Goal: Task Accomplishment & Management: Manage account settings

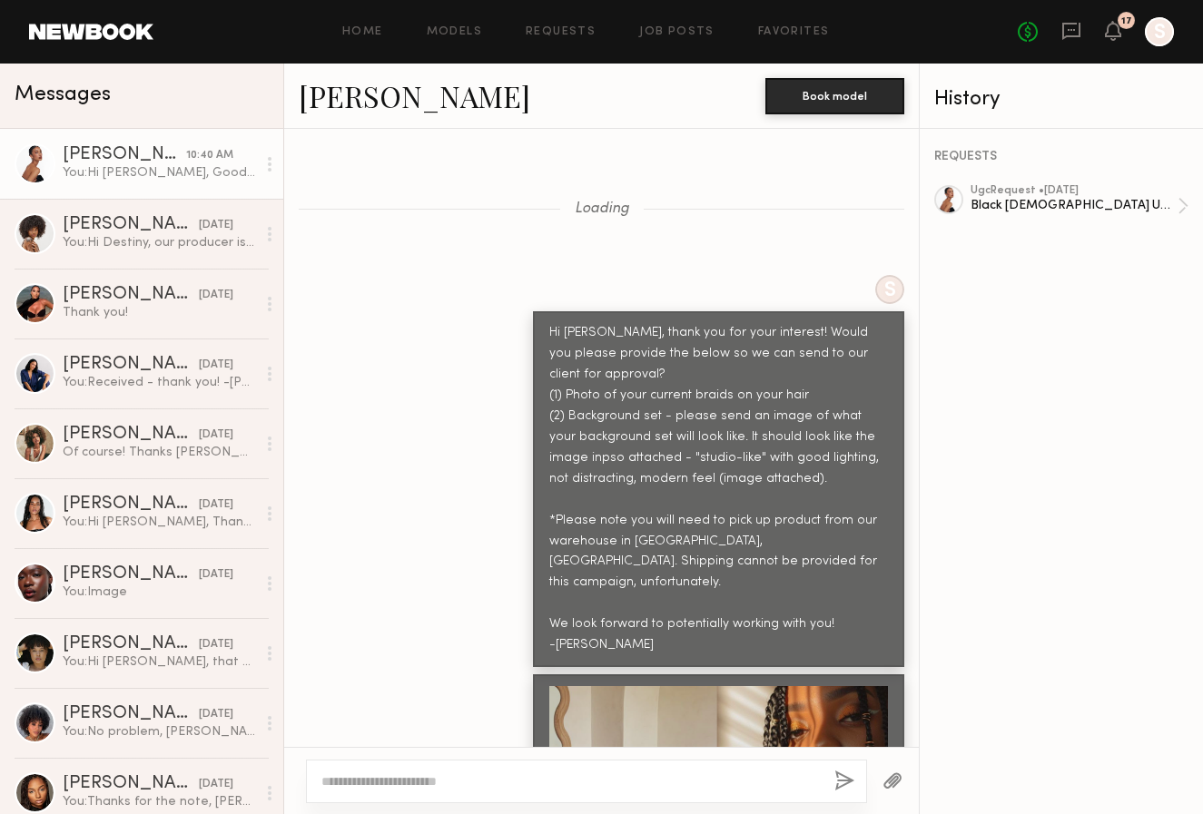
scroll to position [6924, 0]
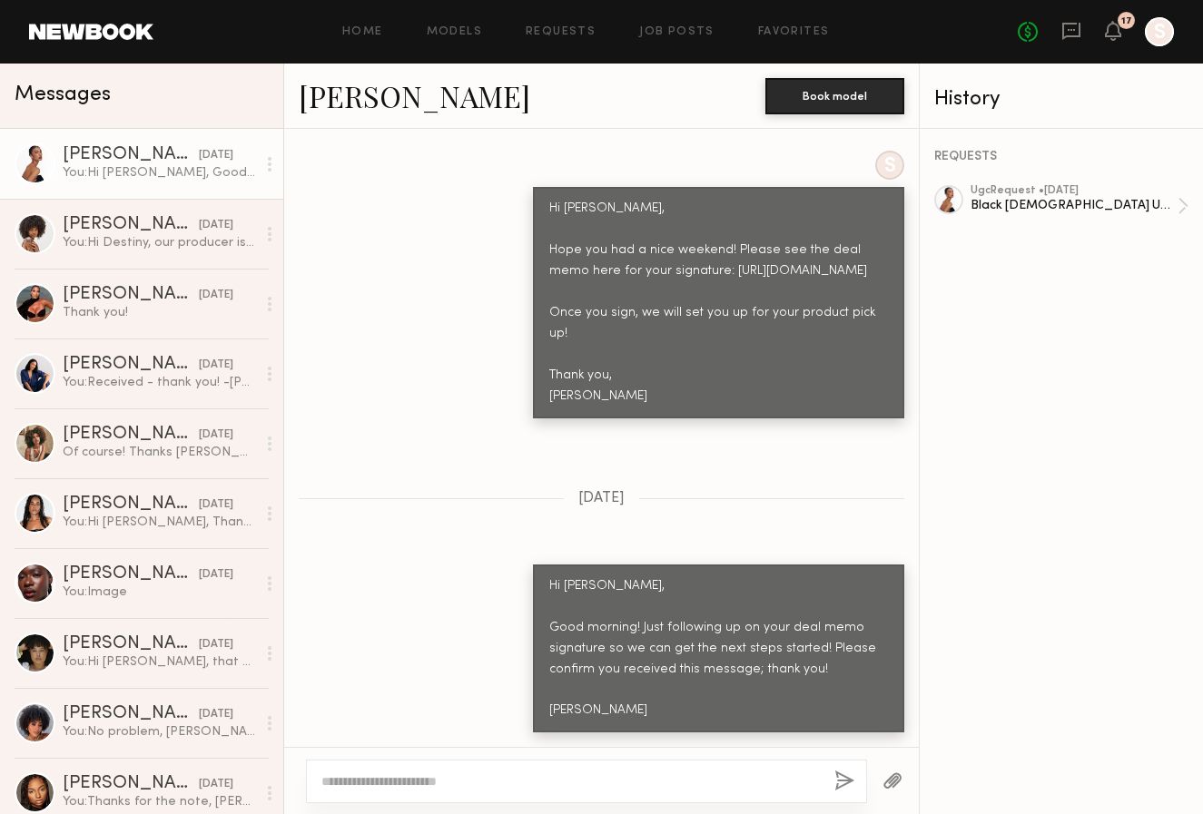
scroll to position [6924, 0]
click at [855, 91] on button "Book model" at bounding box center [834, 95] width 139 height 36
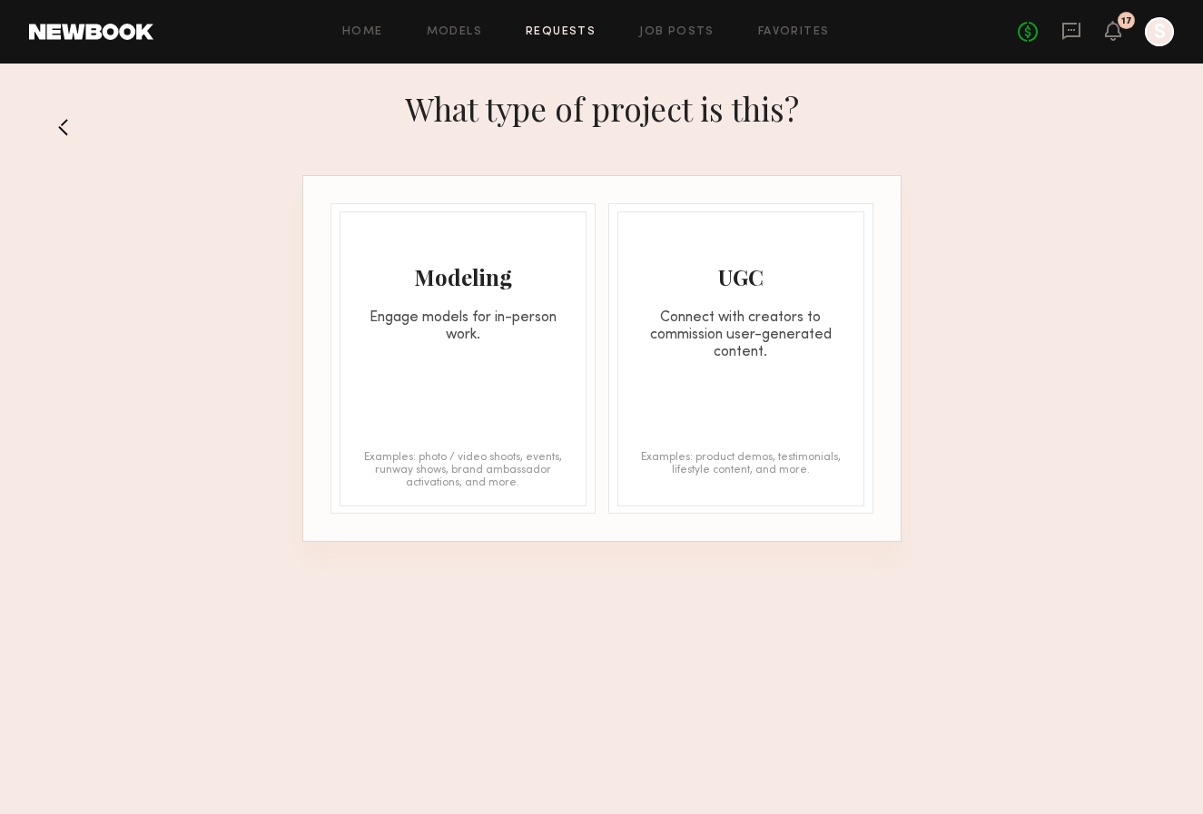
click at [791, 241] on div "UGC Connect with creators to commission user-generated content." at bounding box center [740, 286] width 245 height 149
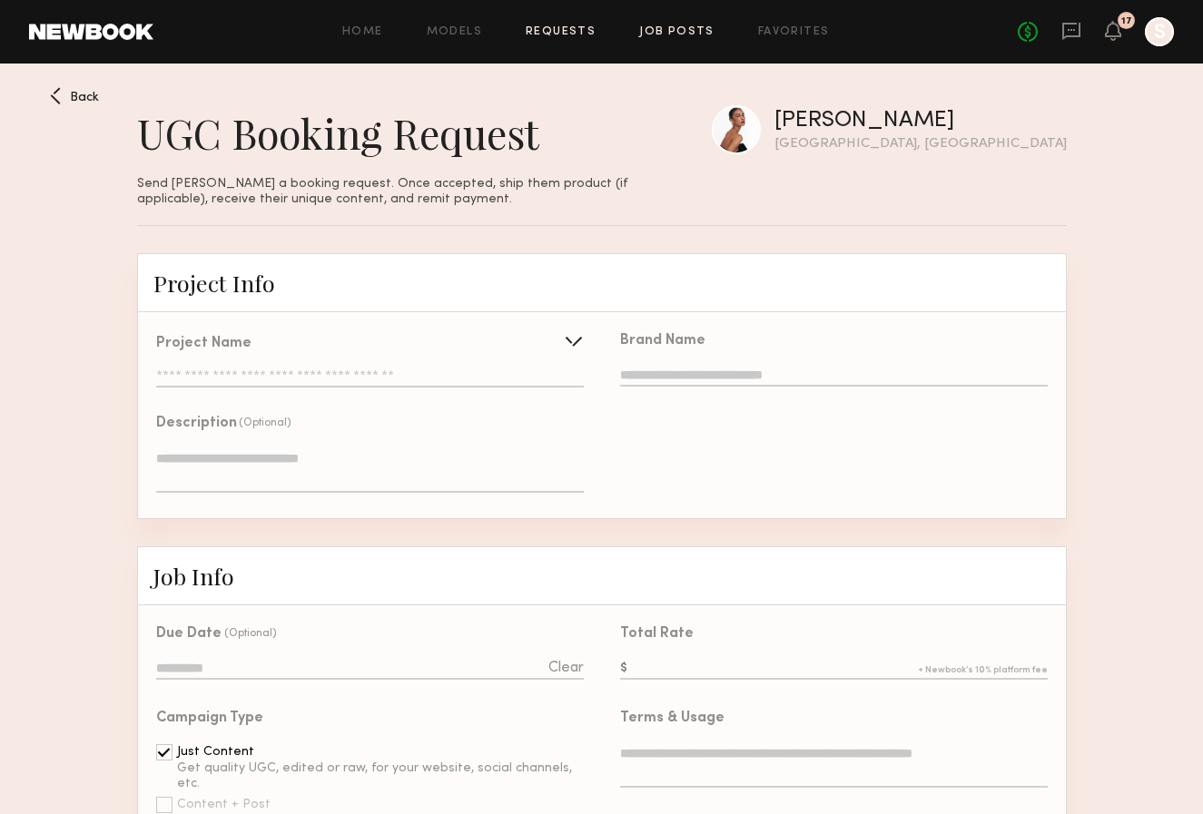
click at [675, 30] on link "Job Posts" at bounding box center [676, 32] width 75 height 12
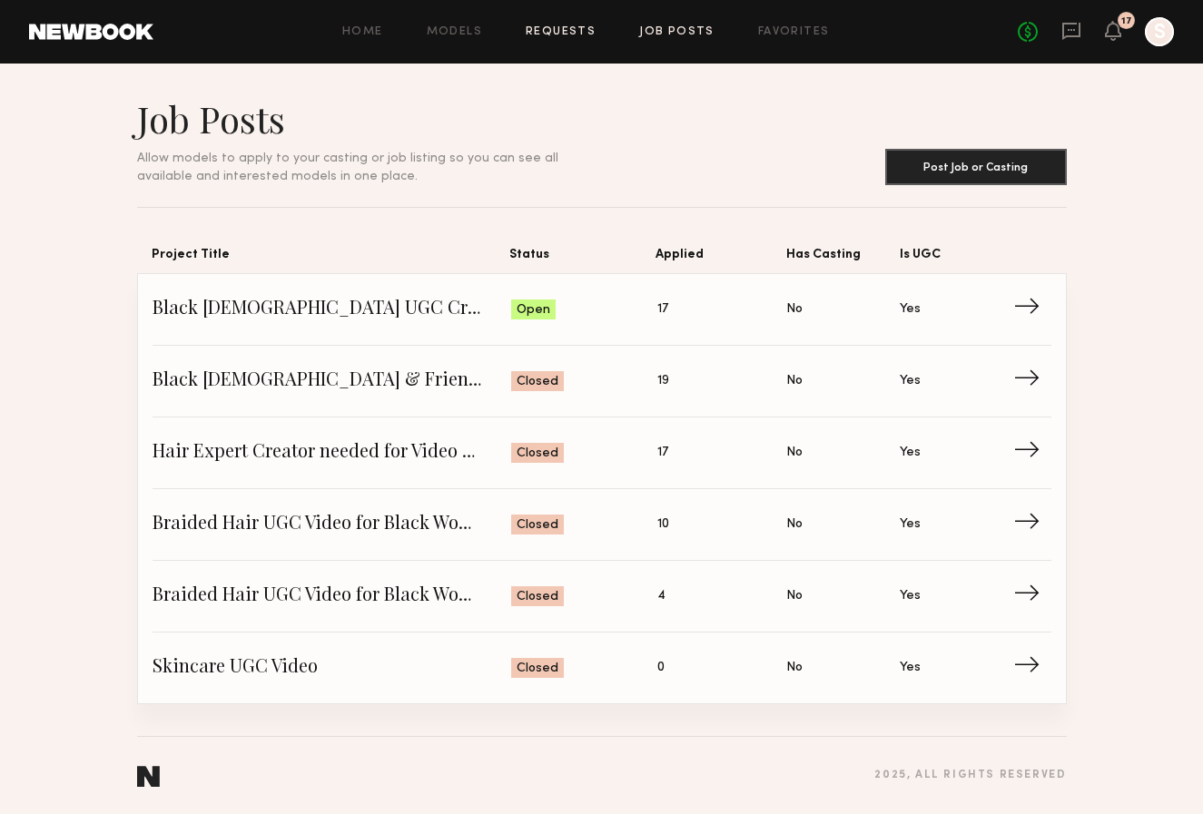
click at [568, 36] on link "Requests" at bounding box center [561, 32] width 70 height 12
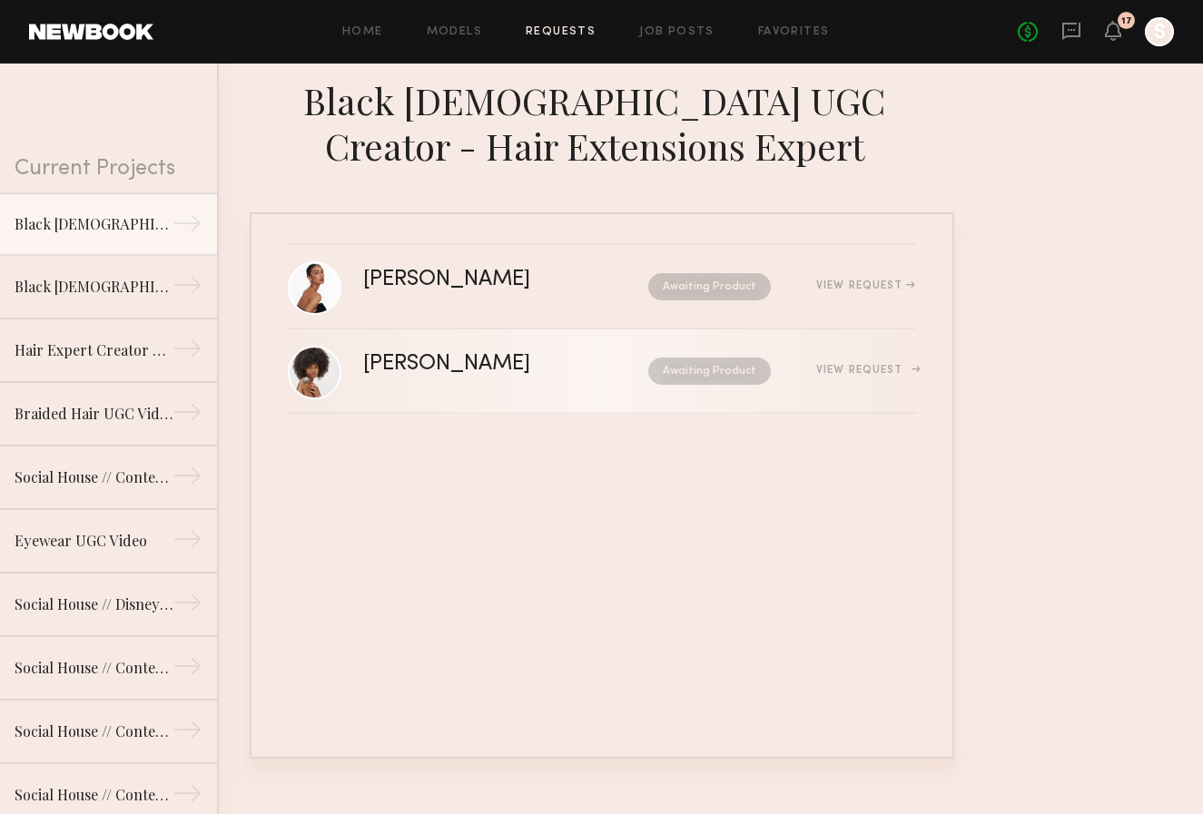
click at [880, 369] on div "View Request" at bounding box center [865, 370] width 99 height 11
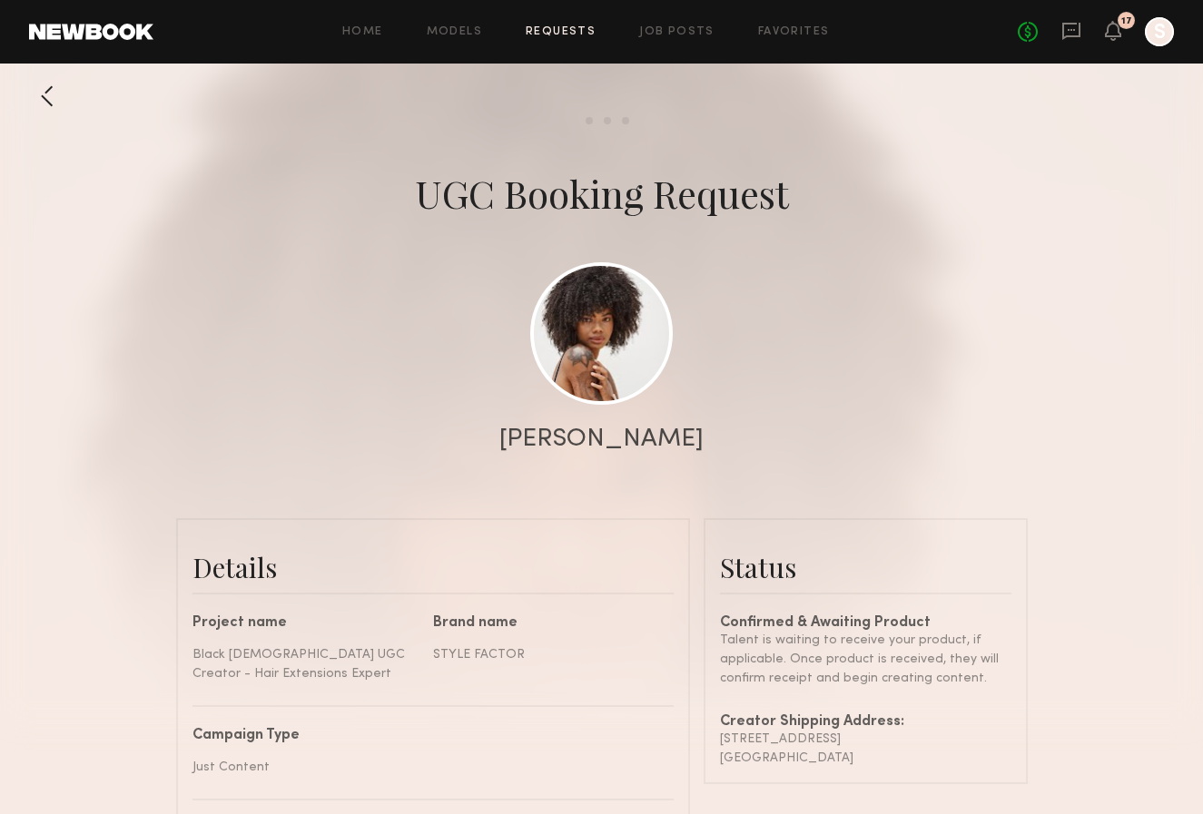
click at [580, 36] on link "Requests" at bounding box center [561, 32] width 70 height 12
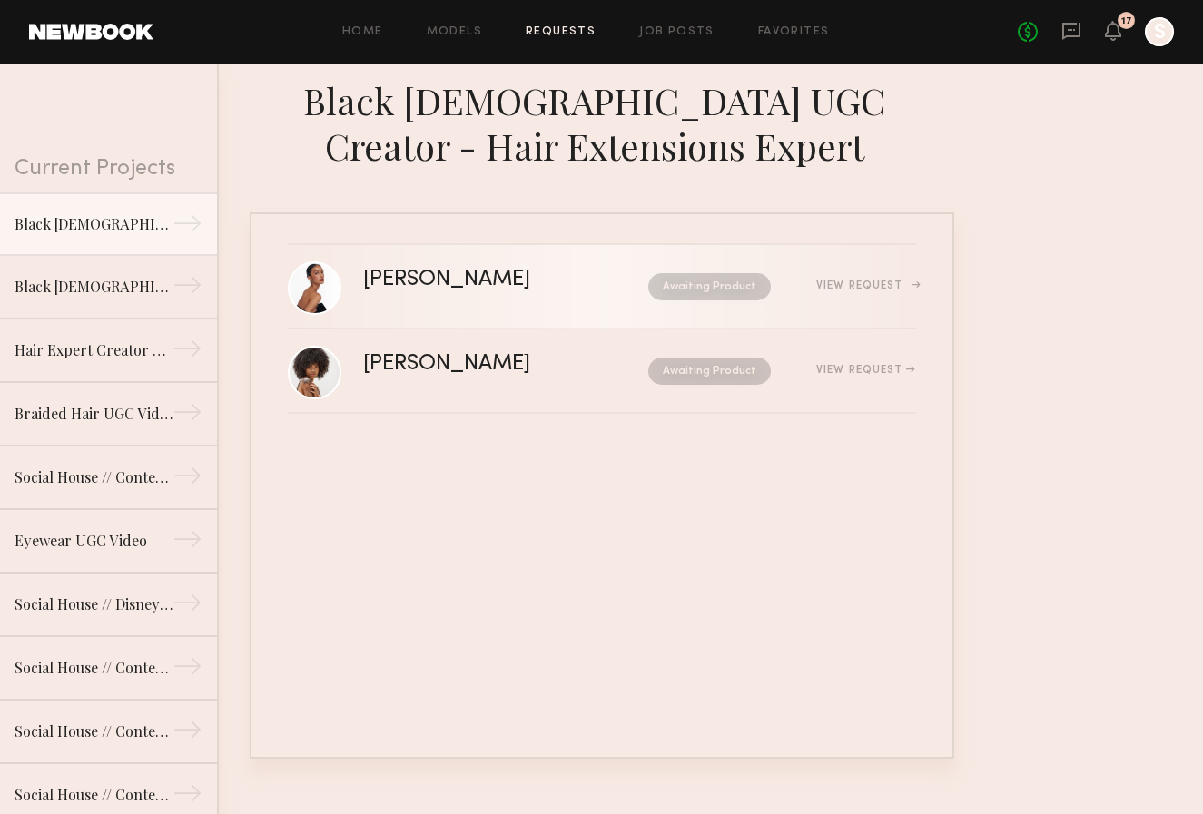
click at [529, 298] on div "[PERSON_NAME] Awaiting Product View Request" at bounding box center [639, 287] width 553 height 34
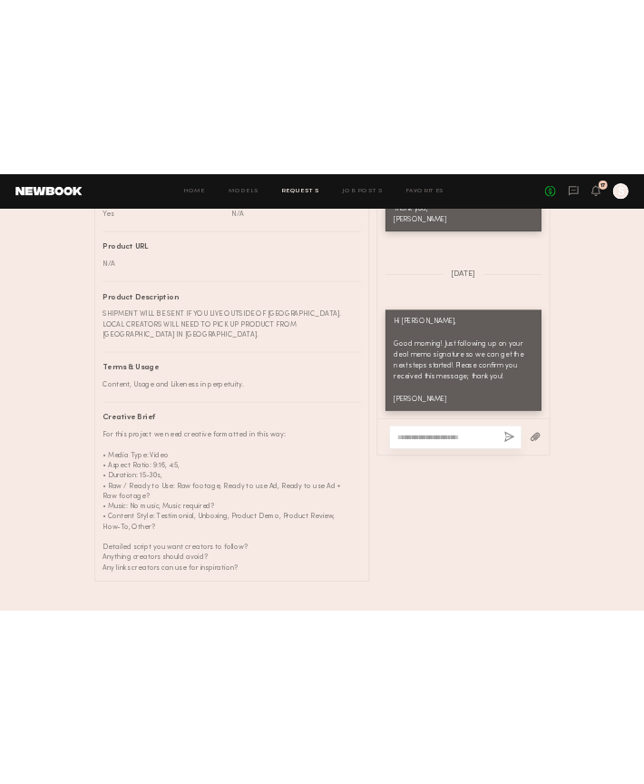
scroll to position [1176, 0]
